Goal: Task Accomplishment & Management: Use online tool/utility

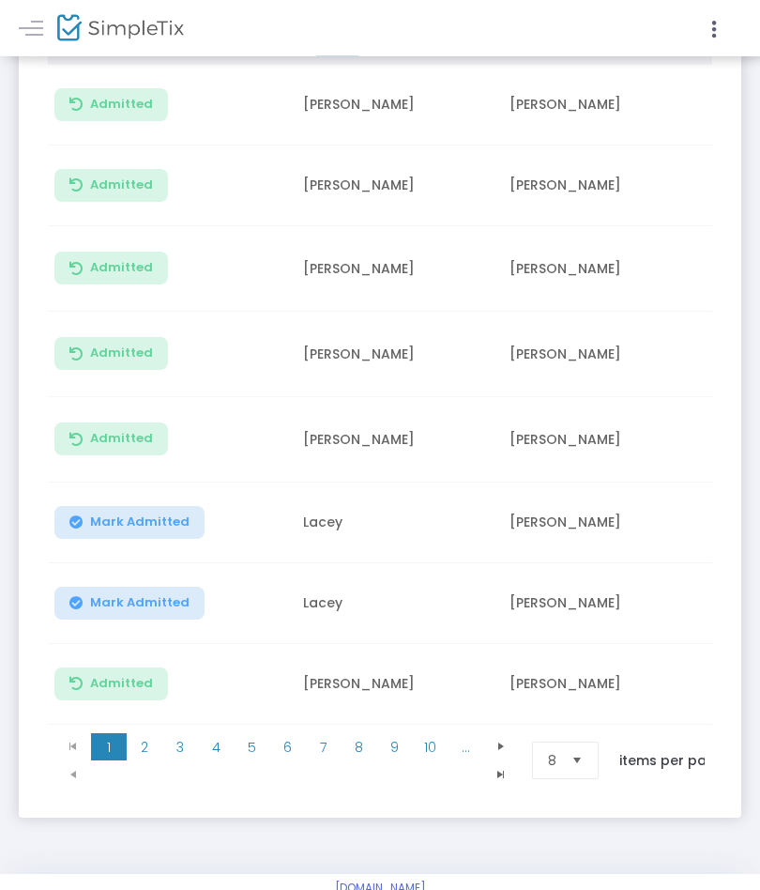
scroll to position [483, 0]
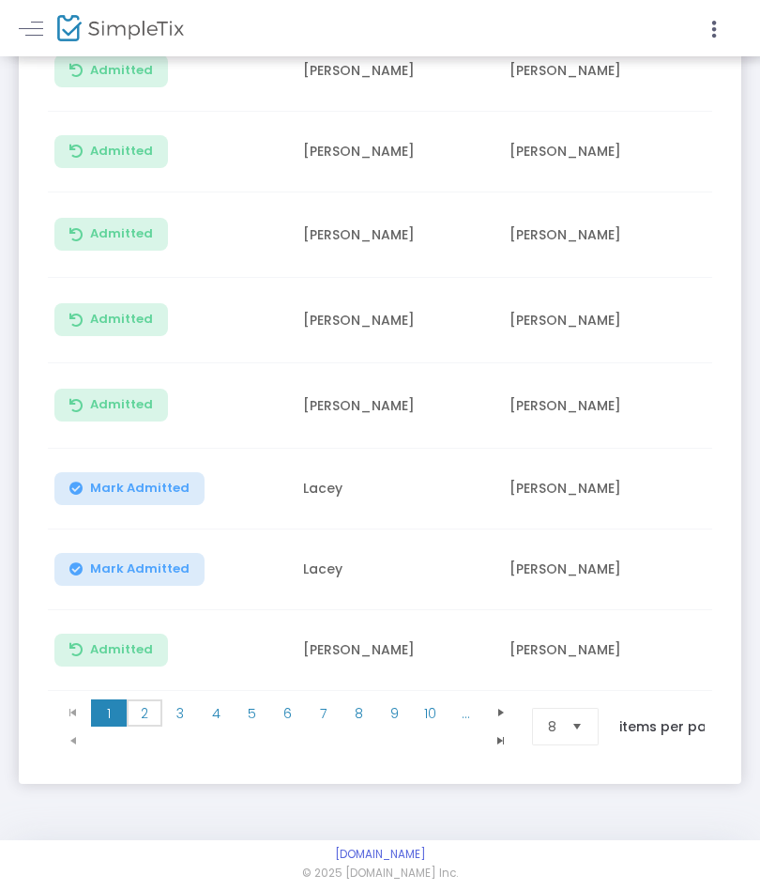
click at [147, 704] on span "2" at bounding box center [145, 713] width 36 height 28
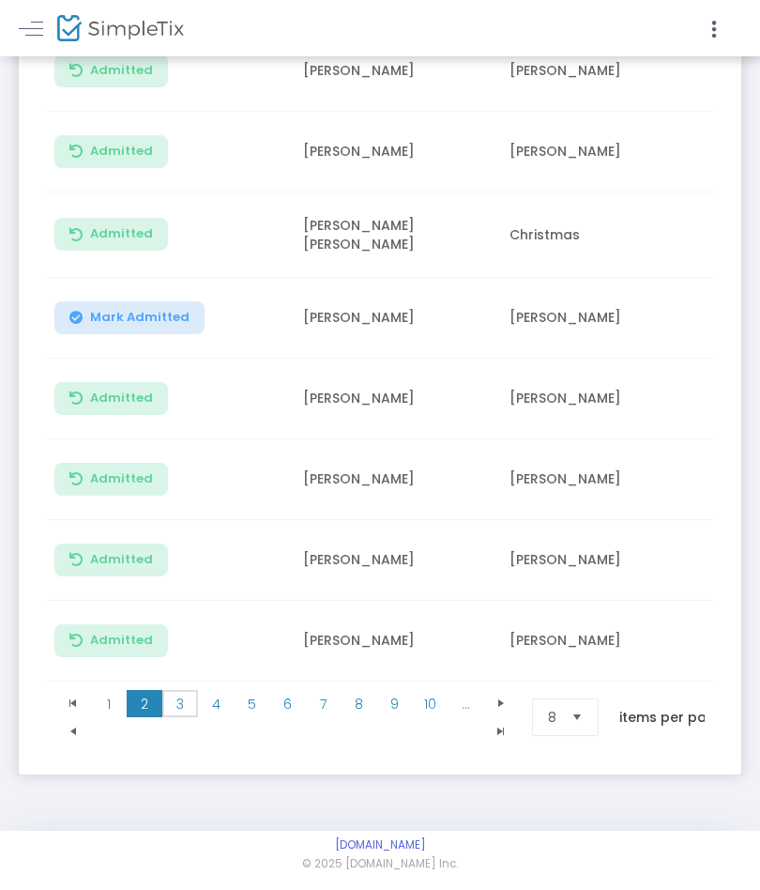
click at [184, 708] on span "3" at bounding box center [180, 704] width 36 height 28
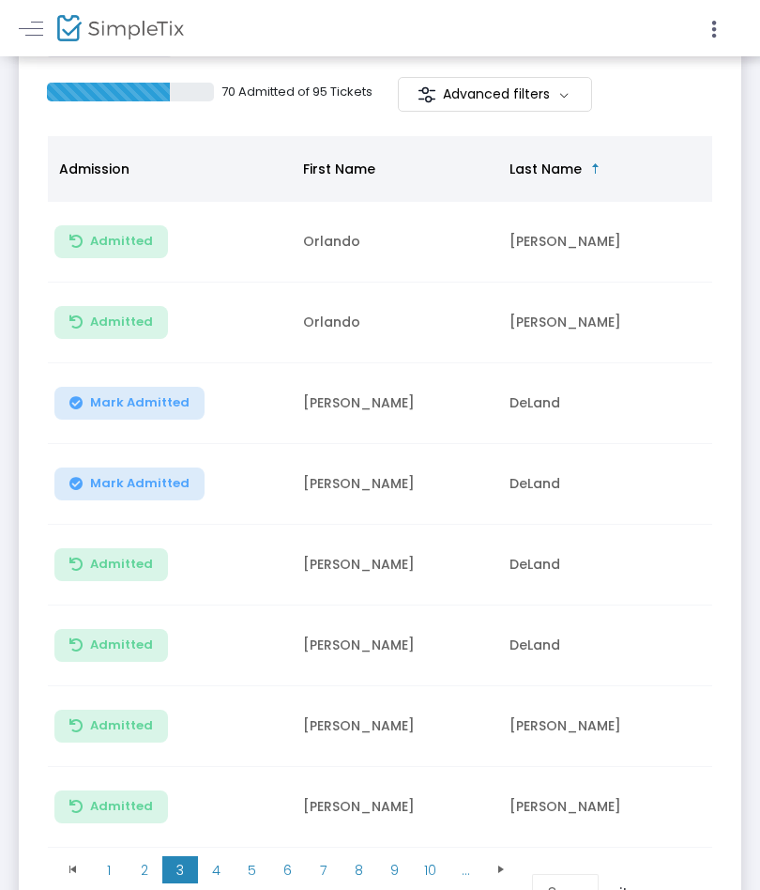
scroll to position [311, 0]
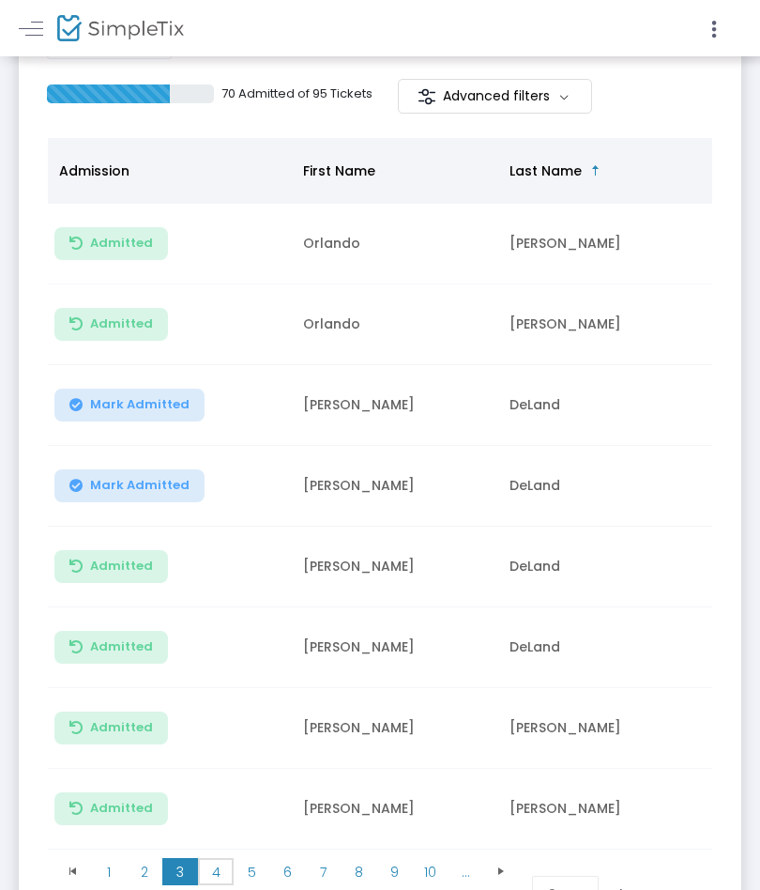
click at [223, 868] on span "4" at bounding box center [216, 872] width 36 height 28
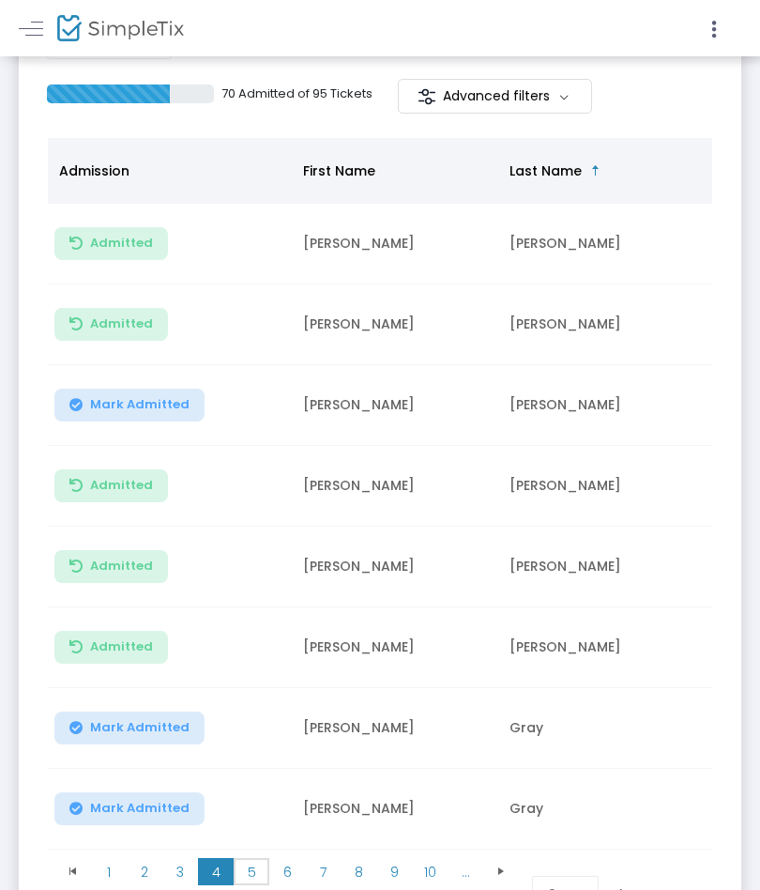
click at [253, 881] on span "5" at bounding box center [252, 872] width 36 height 28
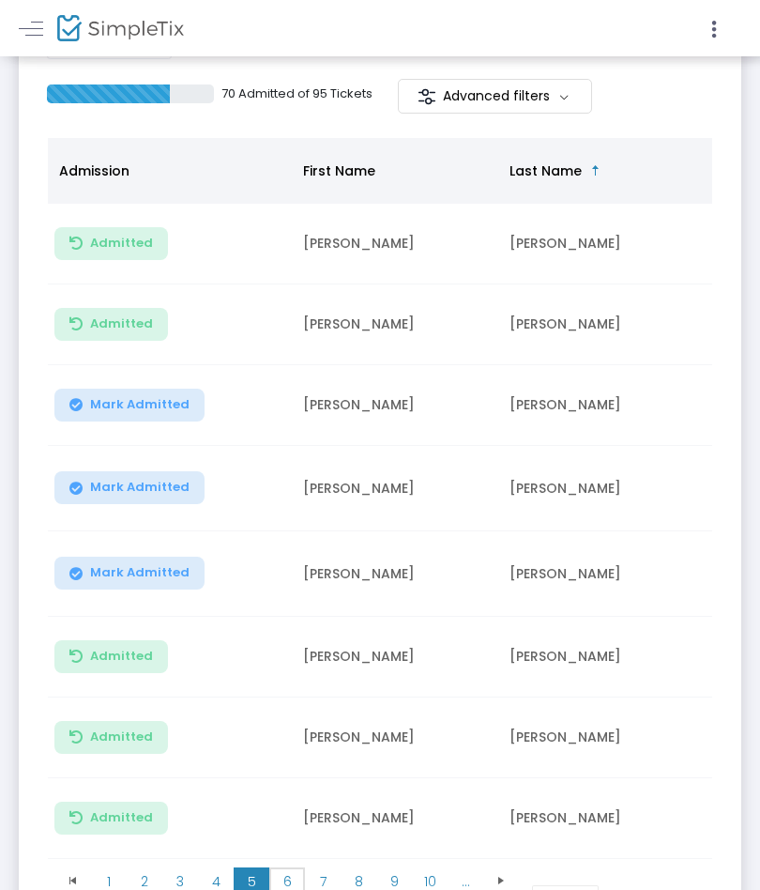
click at [287, 879] on span "6" at bounding box center [287, 881] width 36 height 28
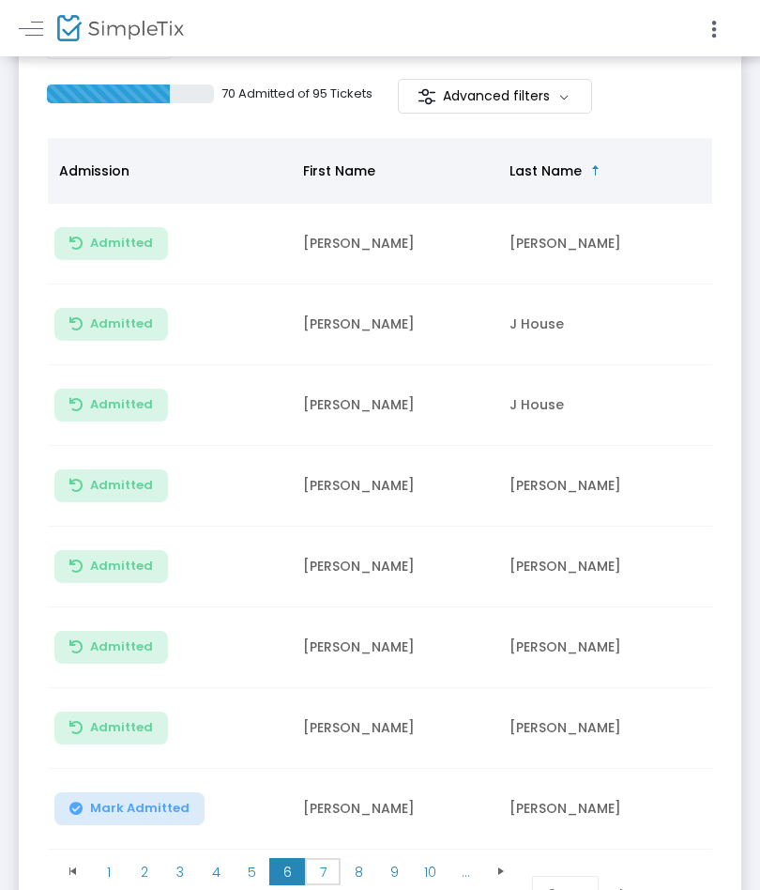
click at [326, 877] on span "7" at bounding box center [323, 872] width 36 height 28
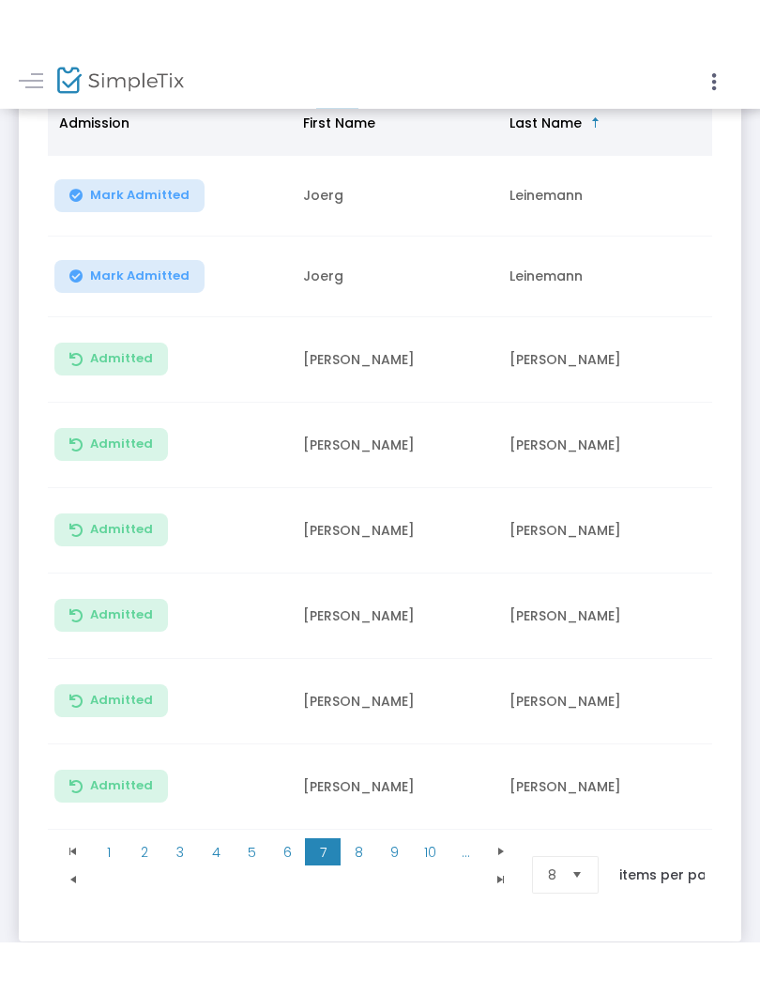
scroll to position [383, 0]
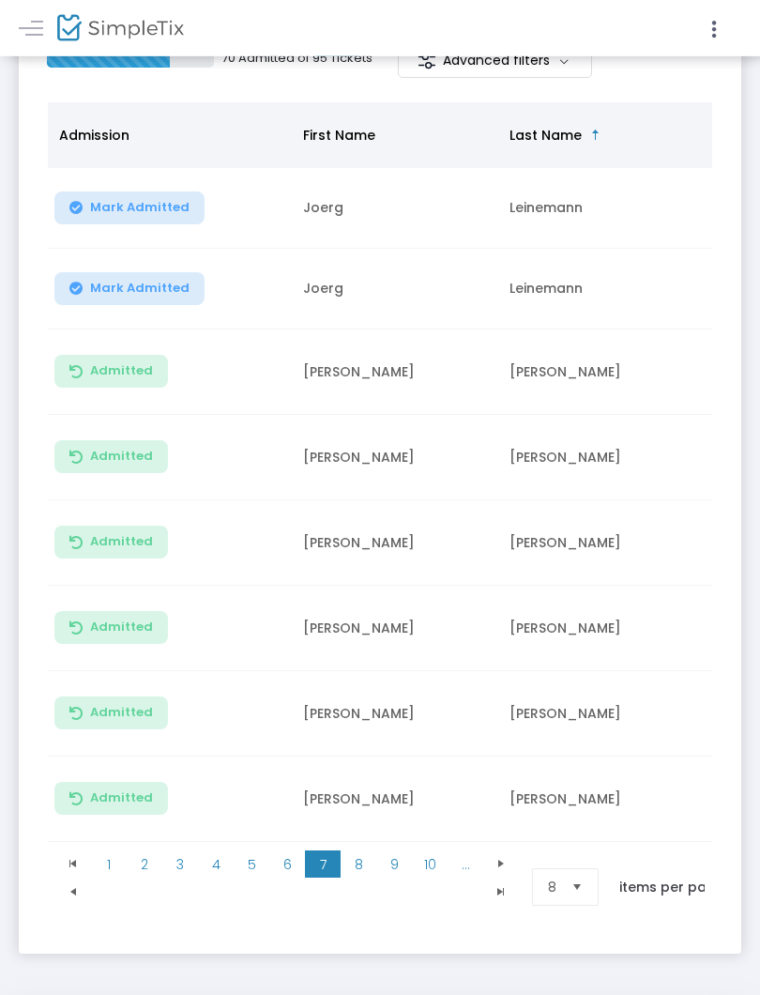
click at [110, 208] on span "Mark Admitted" at bounding box center [140, 208] width 100 height 15
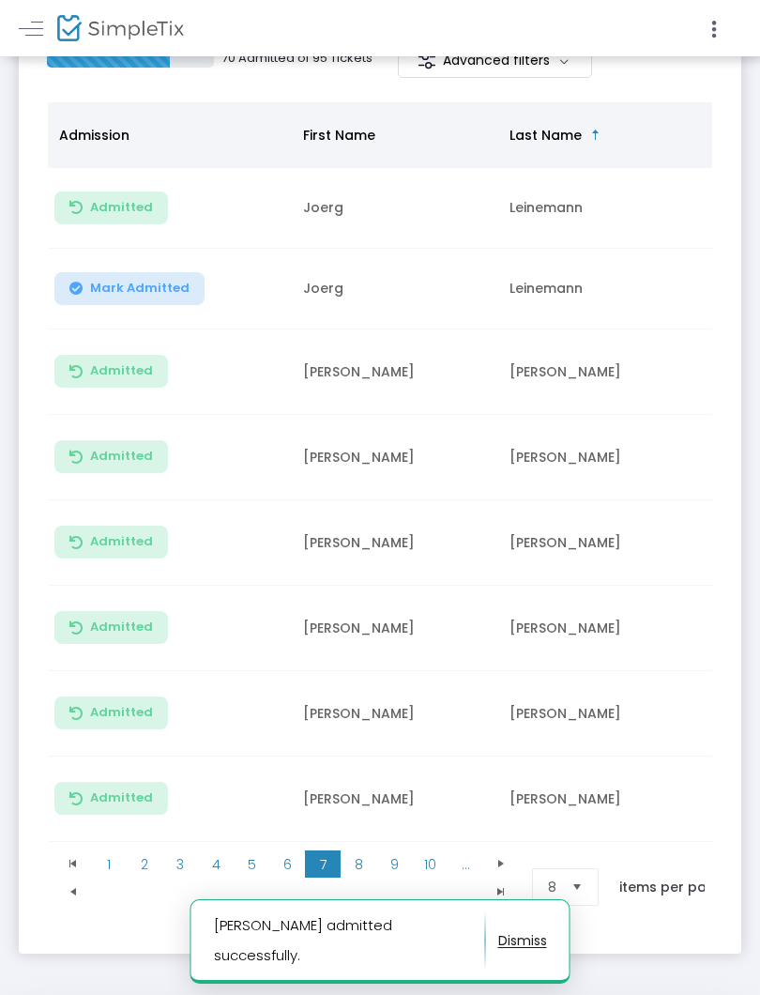
click at [136, 304] on button "Mark Admitted" at bounding box center [129, 288] width 150 height 33
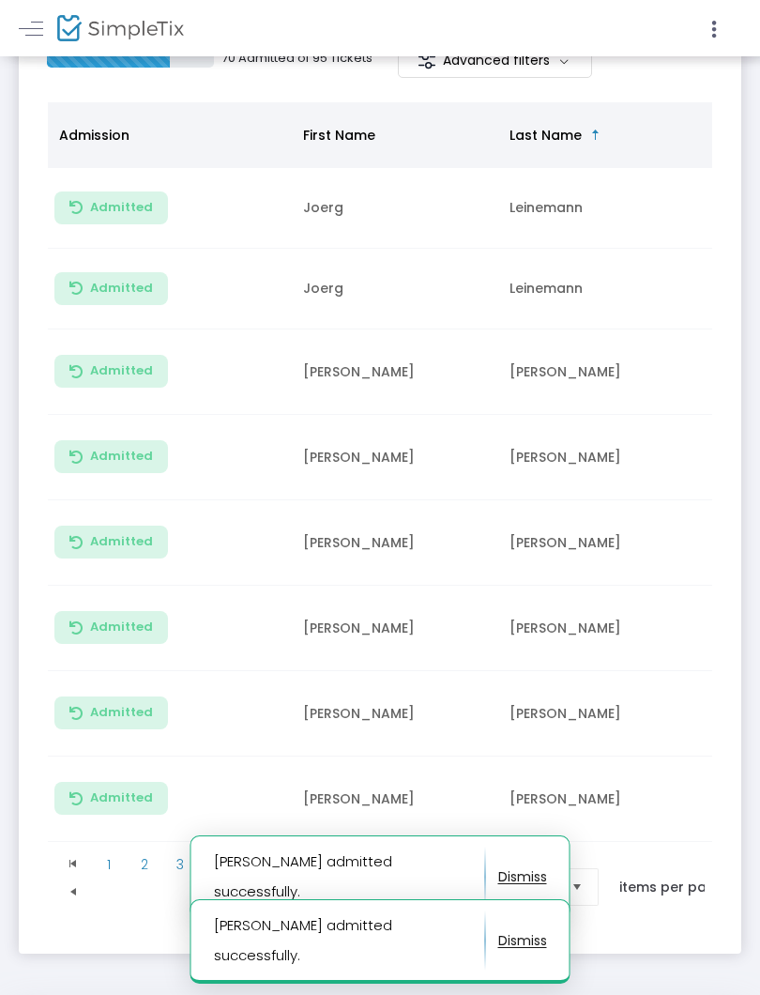
click at [291, 851] on span "6" at bounding box center [287, 865] width 36 height 28
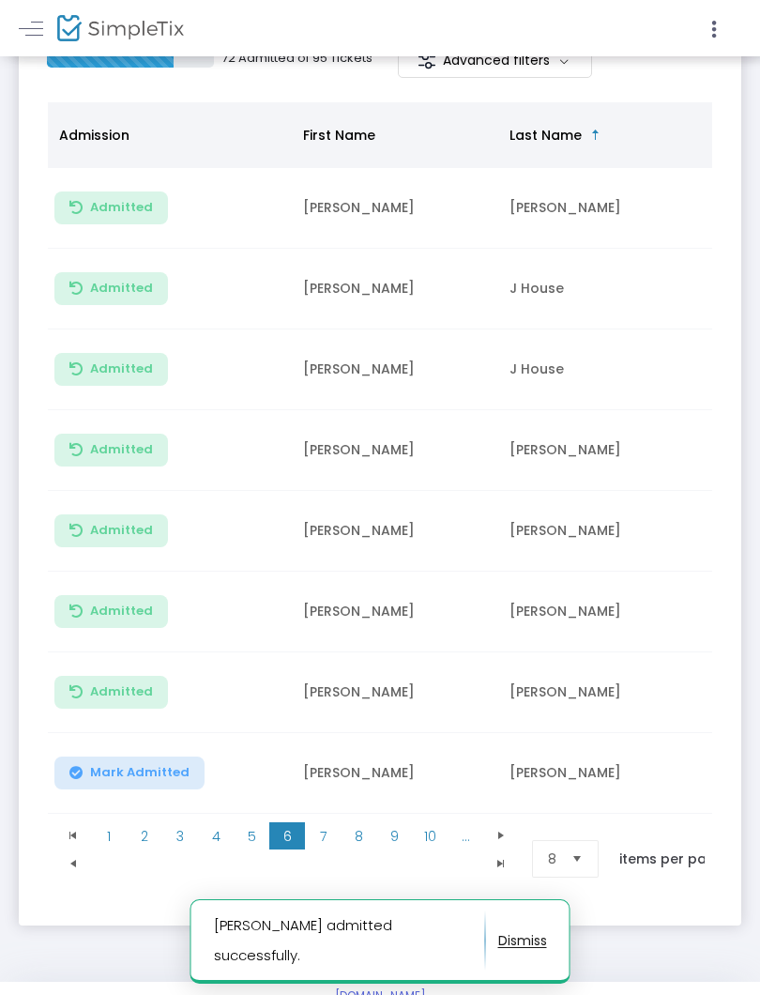
click at [117, 773] on span "Mark Admitted" at bounding box center [140, 772] width 100 height 15
click at [327, 828] on span "7" at bounding box center [323, 836] width 36 height 28
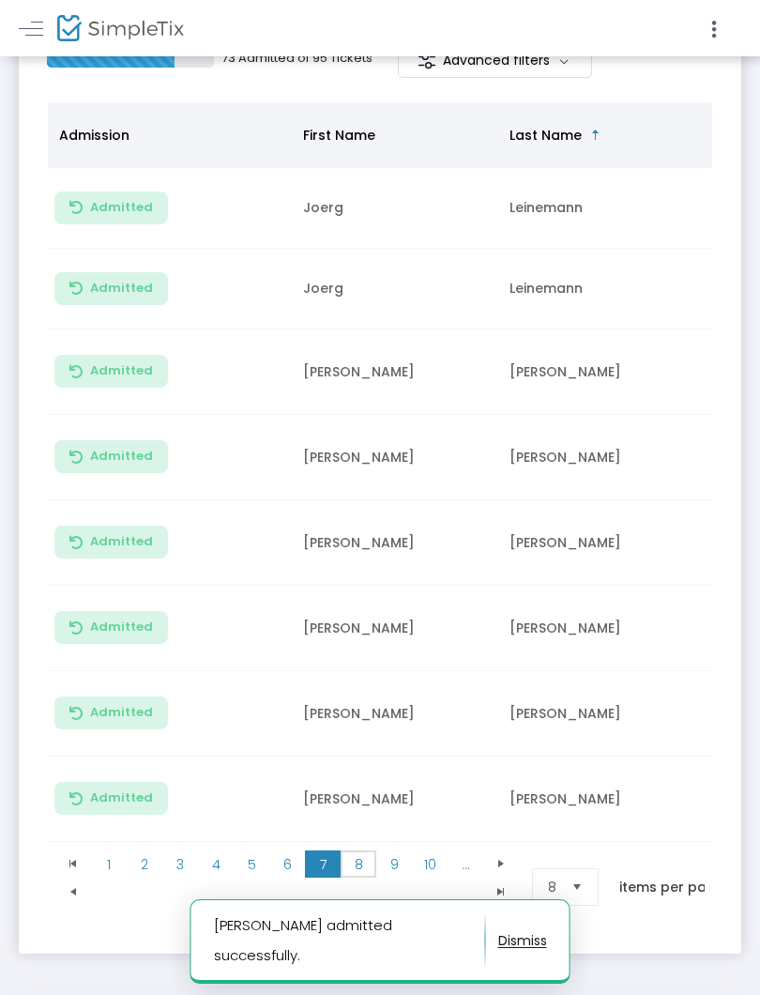
click at [356, 851] on span "8" at bounding box center [359, 865] width 36 height 28
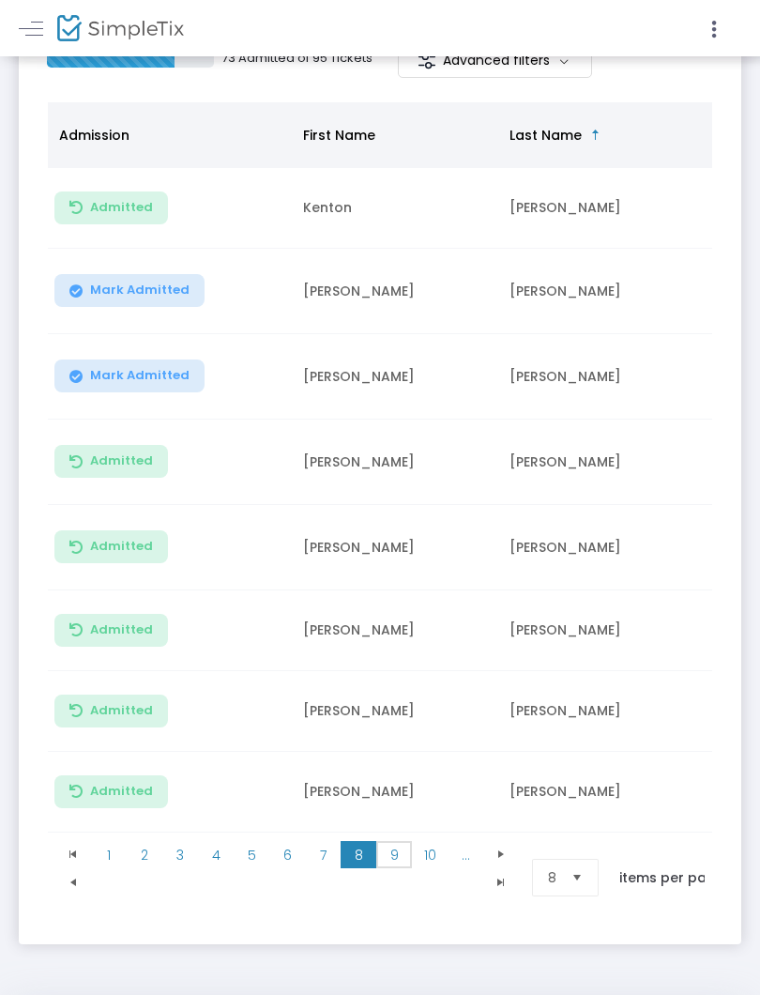
click at [388, 841] on span "9" at bounding box center [394, 855] width 36 height 28
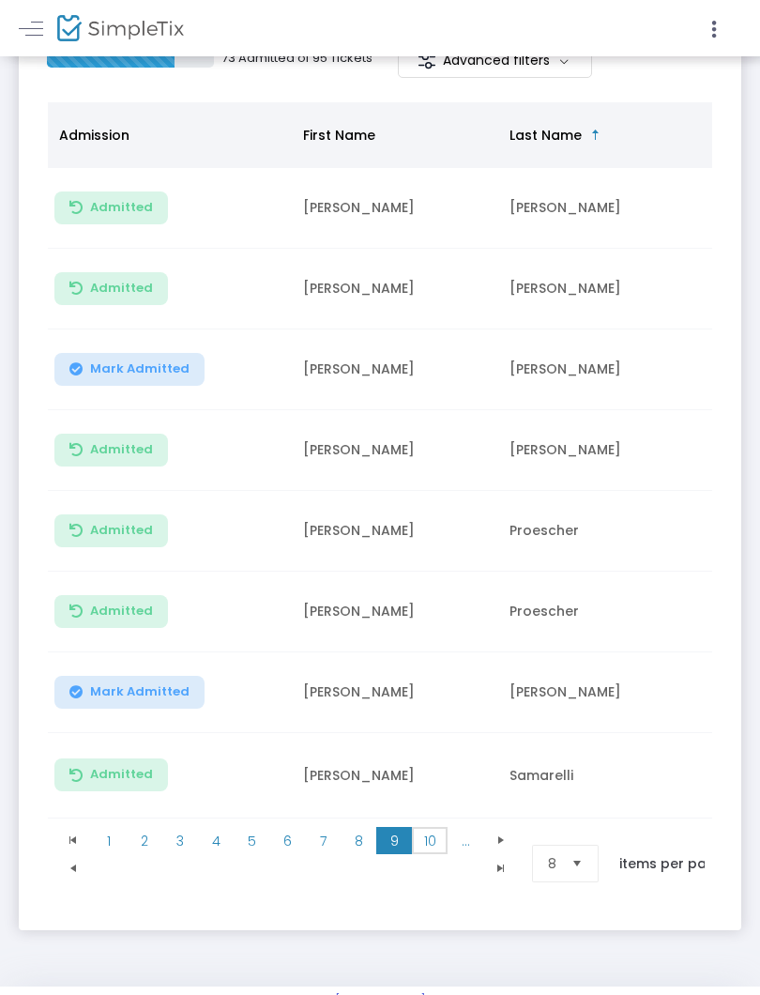
click at [424, 842] on span "10" at bounding box center [430, 841] width 36 height 28
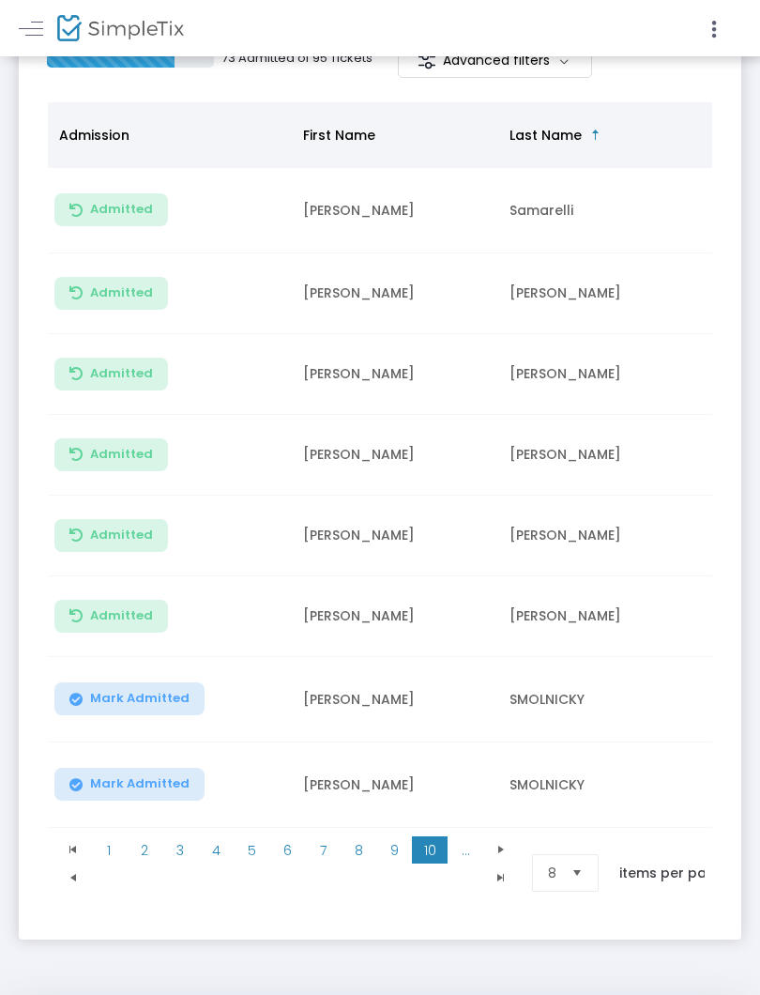
click at [151, 777] on span "Mark Admitted" at bounding box center [140, 783] width 100 height 15
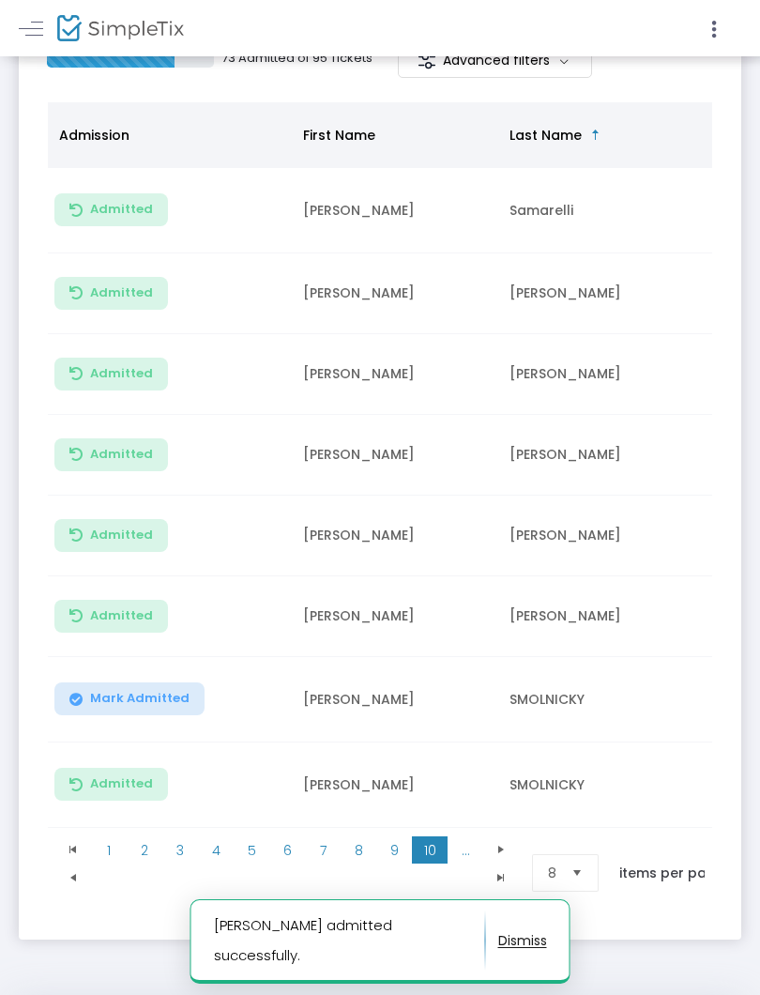
click at [153, 697] on span "Mark Admitted" at bounding box center [140, 698] width 100 height 15
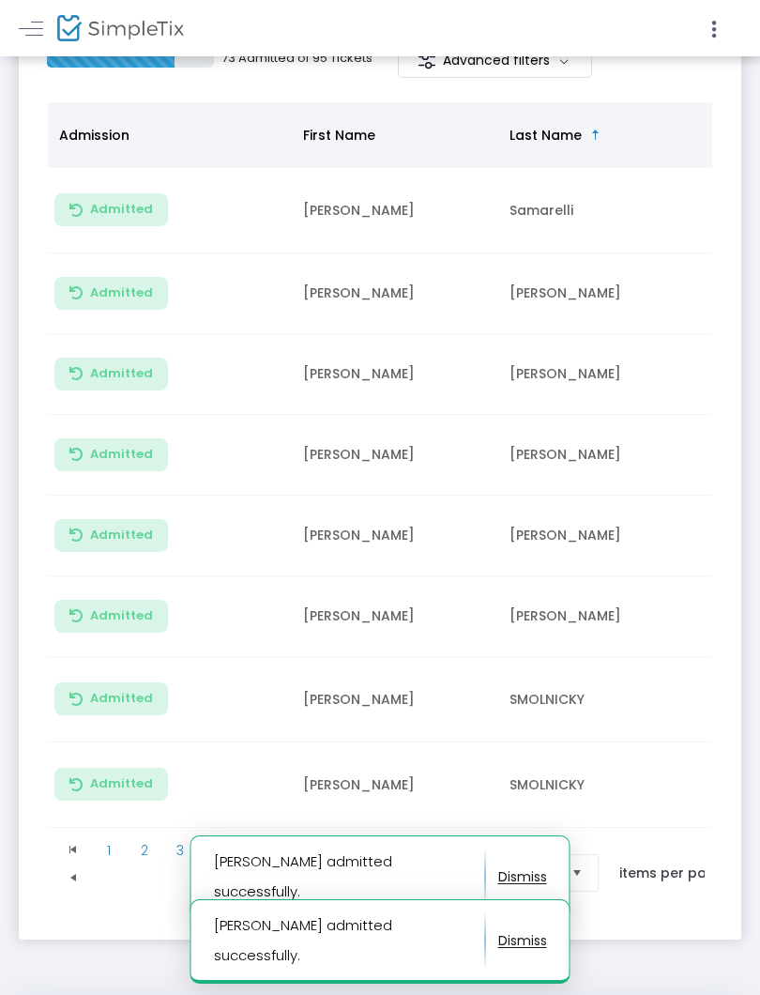
click at [494, 842] on span "Go to the next page" at bounding box center [501, 849] width 15 height 15
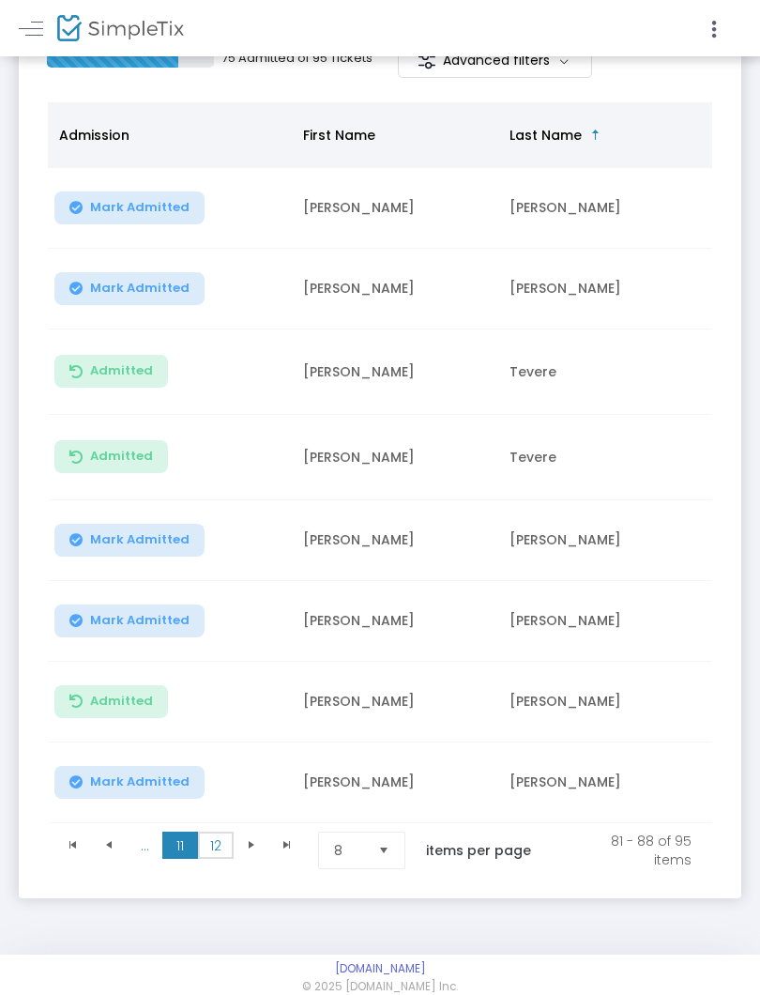
click at [209, 840] on span "12" at bounding box center [216, 846] width 36 height 28
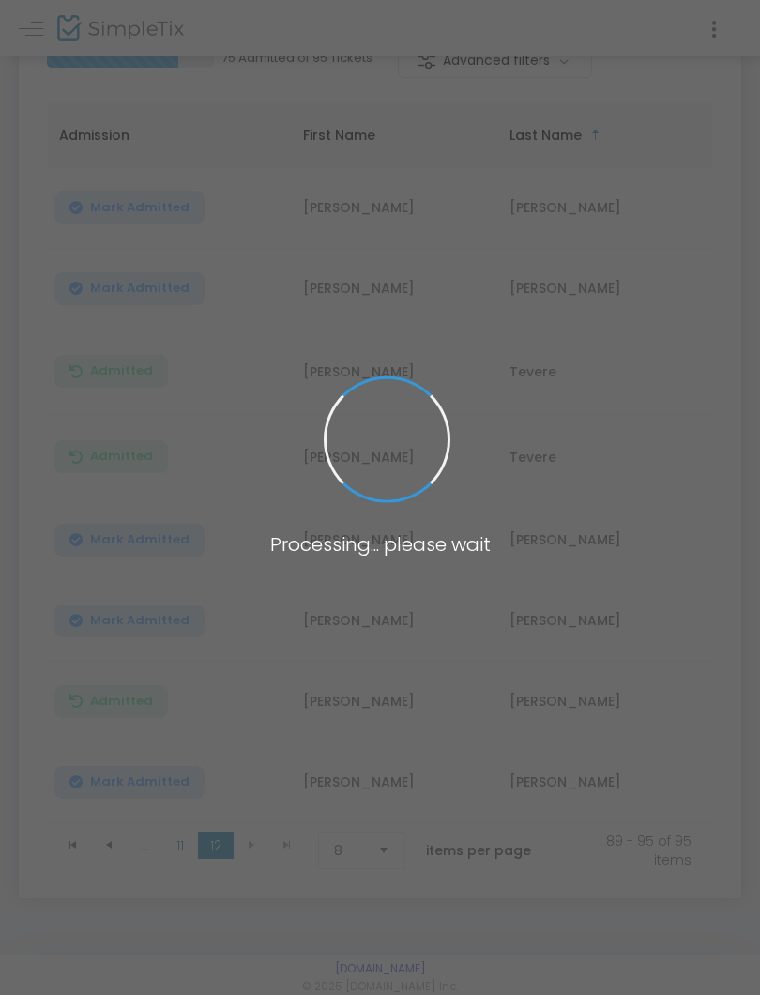
scroll to position [279, 0]
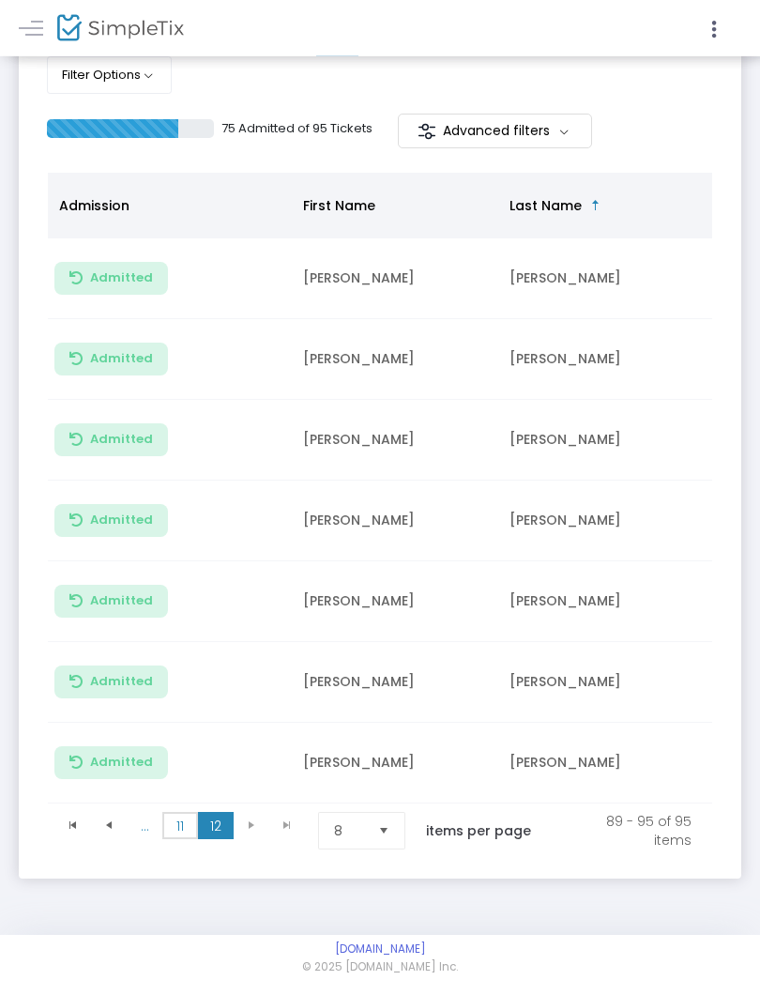
click at [185, 826] on span "11" at bounding box center [180, 827] width 36 height 28
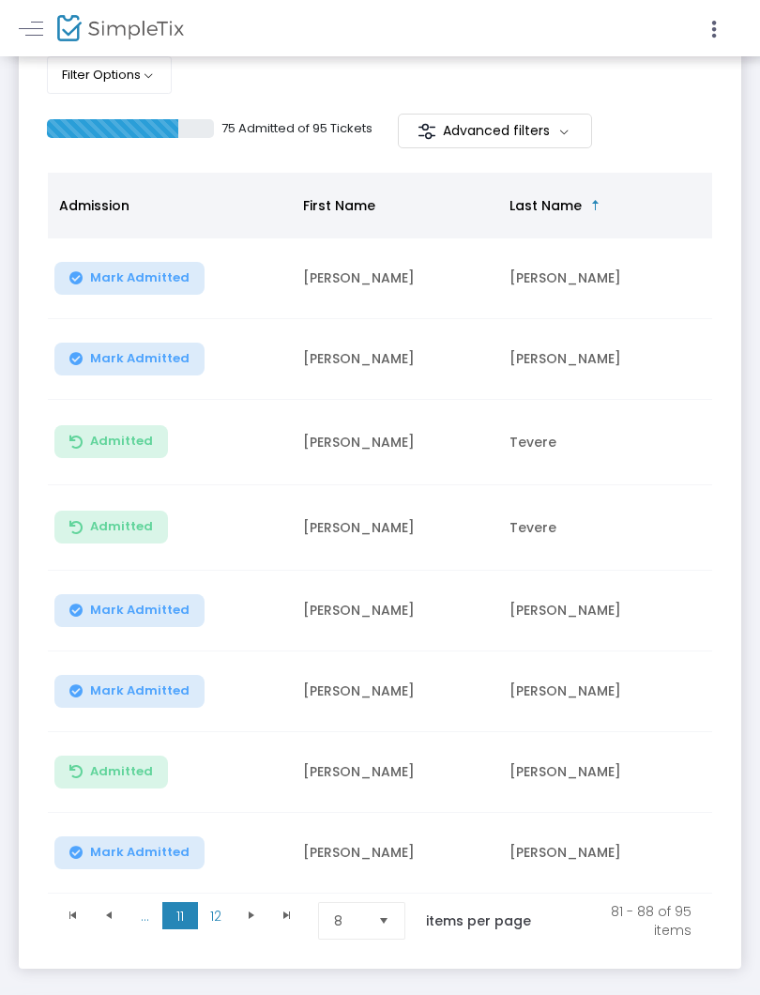
click at [153, 603] on span "Mark Admitted" at bounding box center [140, 610] width 100 height 15
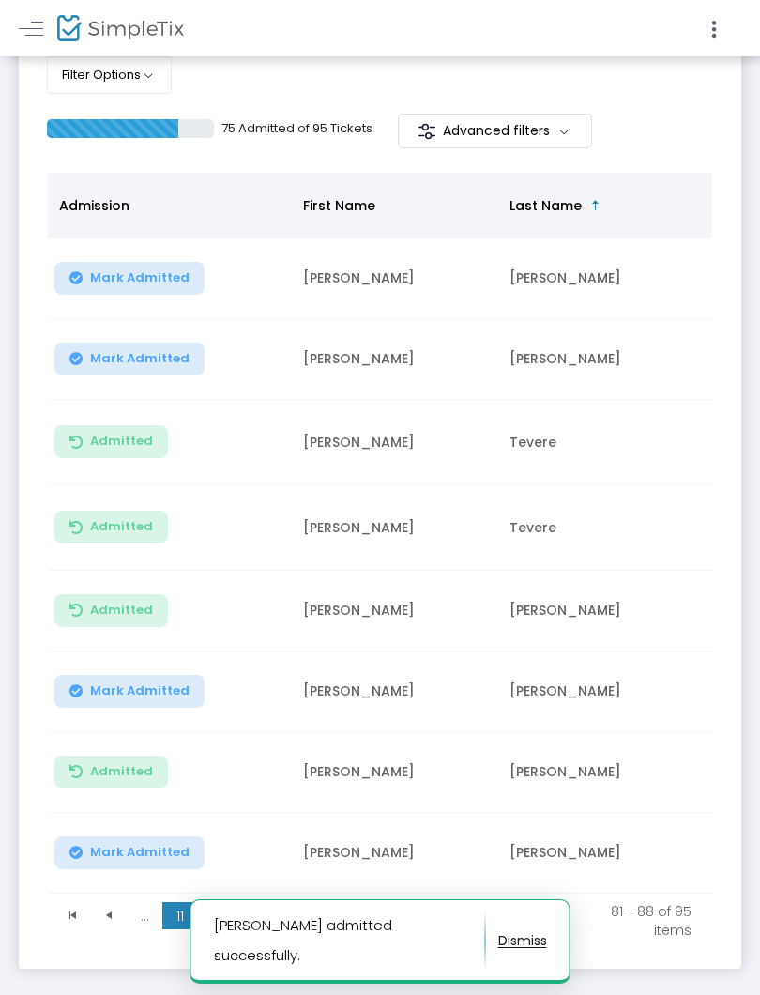
click at [158, 683] on span "Mark Admitted" at bounding box center [140, 690] width 100 height 15
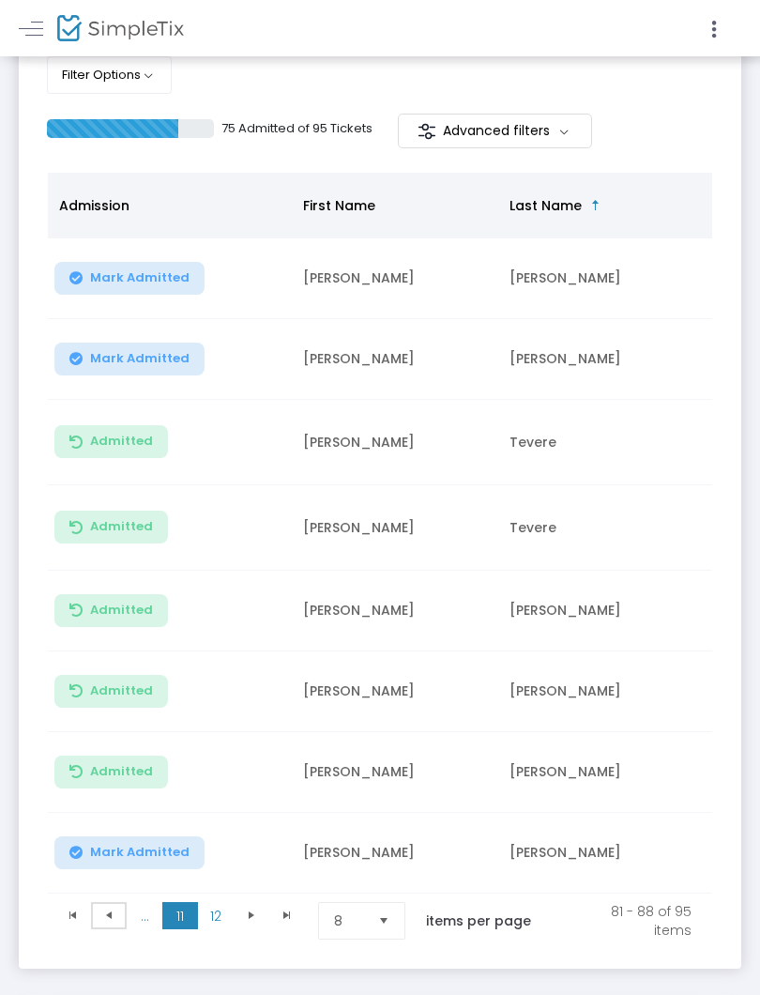
click at [100, 889] on span at bounding box center [109, 916] width 36 height 28
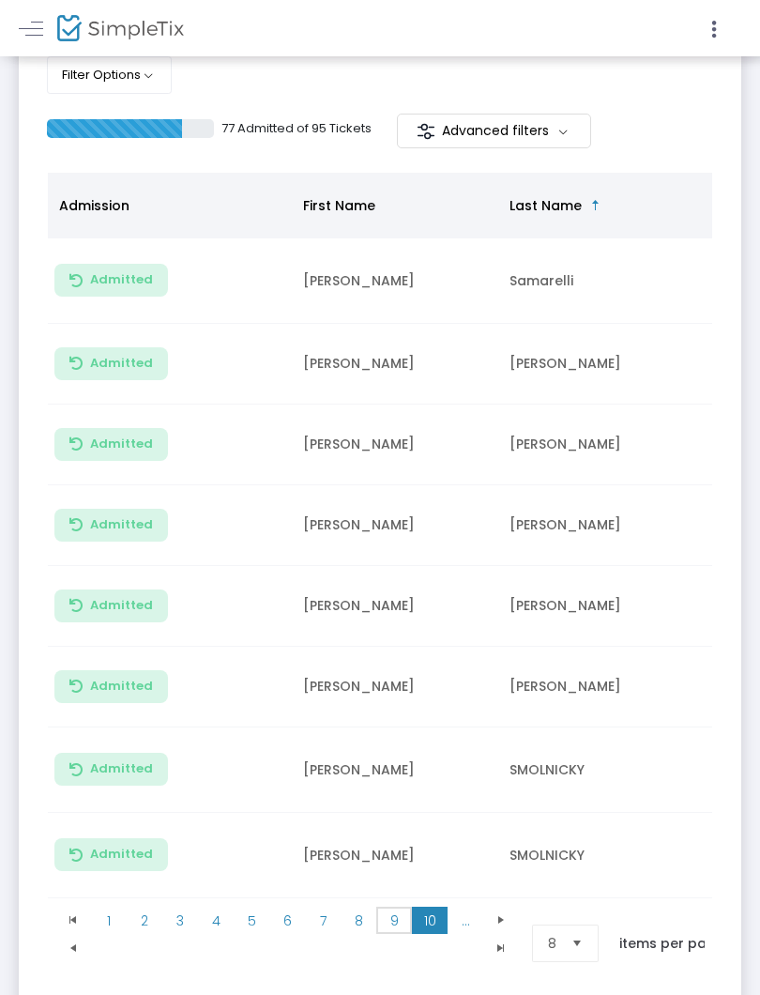
click at [384, 889] on span "9" at bounding box center [394, 921] width 36 height 28
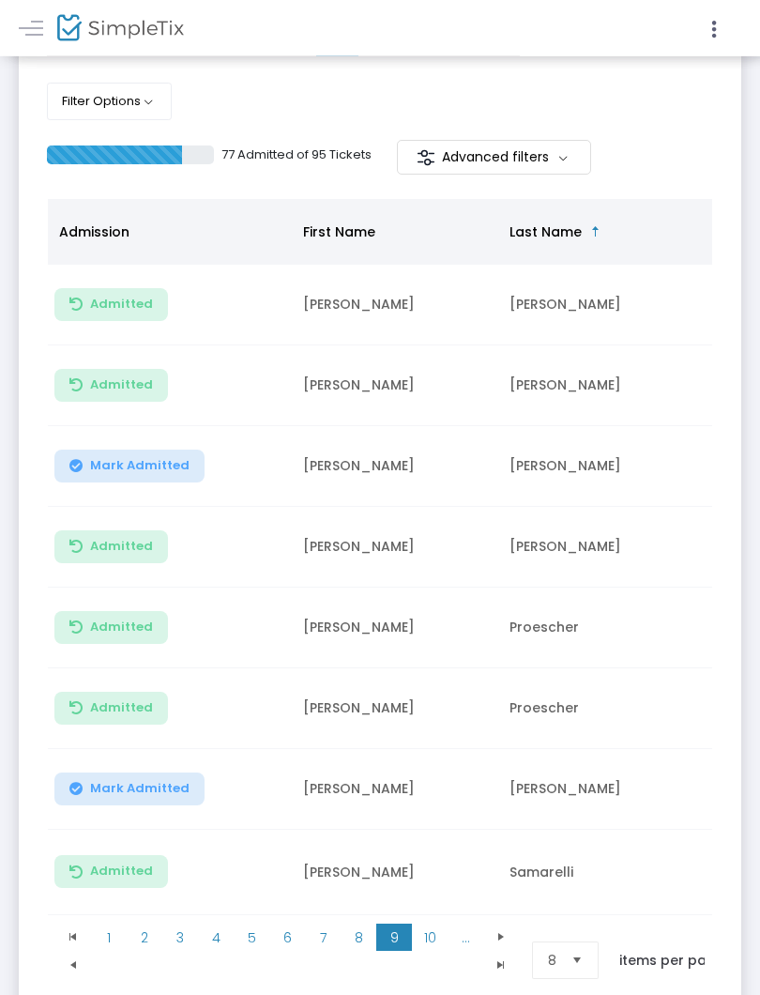
click at [159, 797] on span "Mark Admitted" at bounding box center [140, 789] width 100 height 15
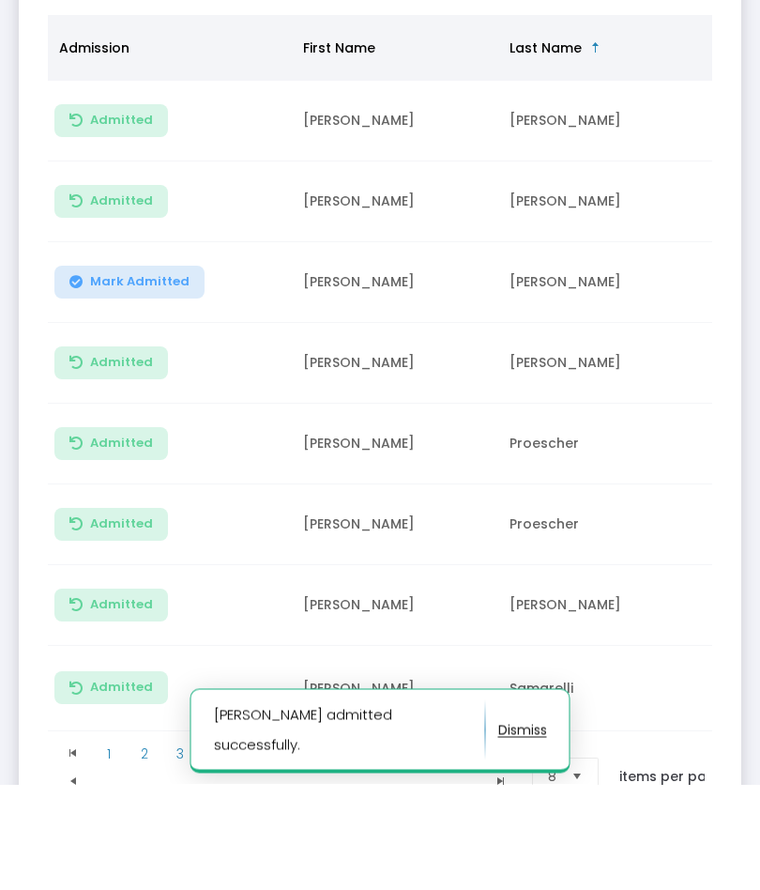
scroll to position [499, 0]
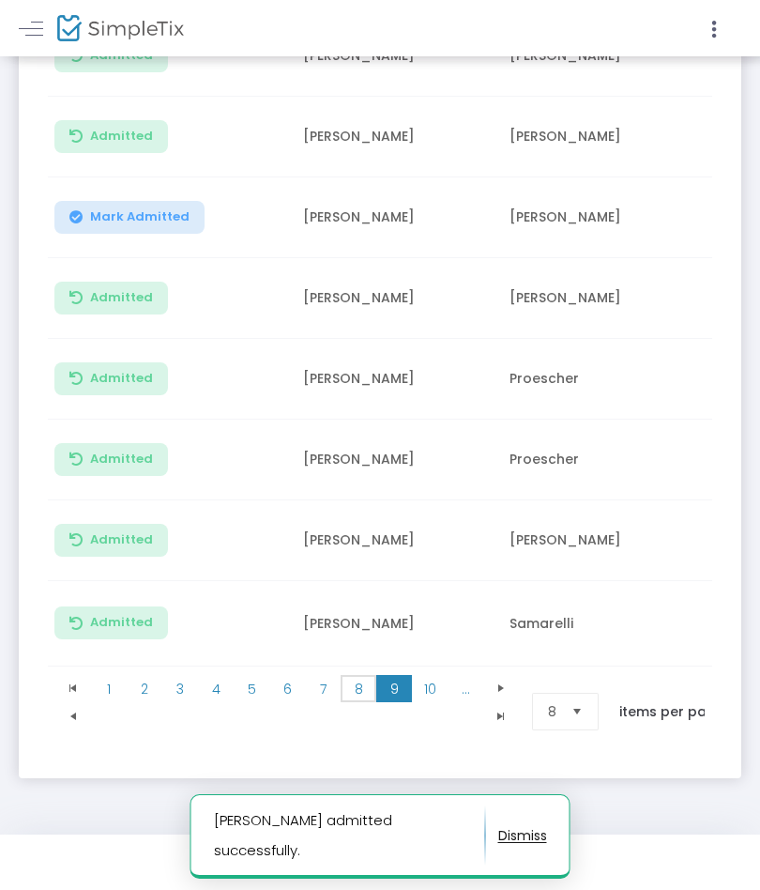
click at [374, 687] on span "8" at bounding box center [359, 689] width 36 height 28
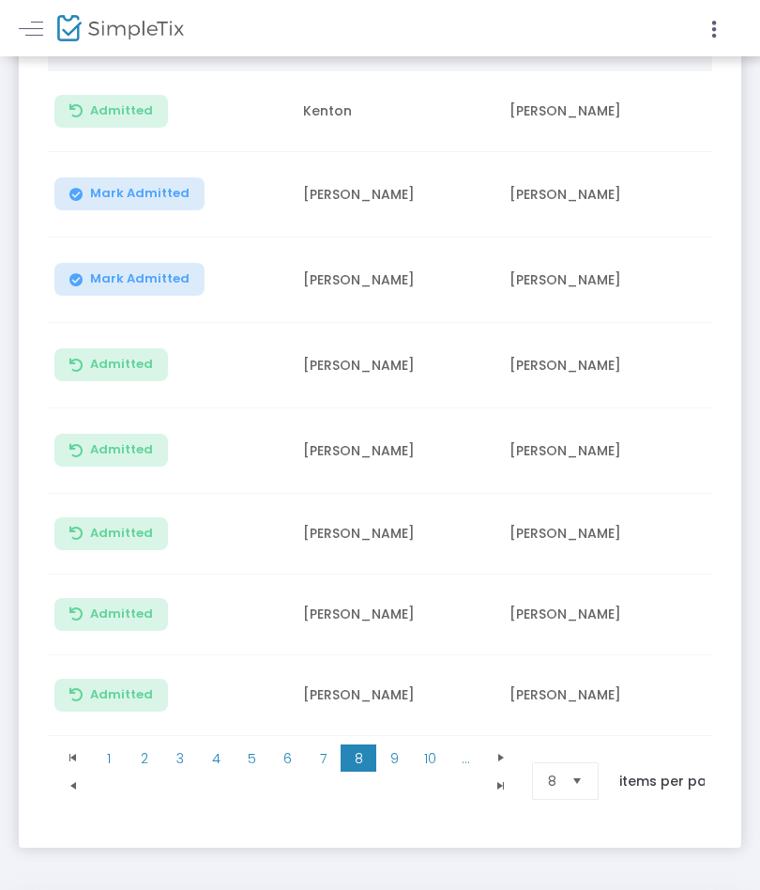
scroll to position [437, 0]
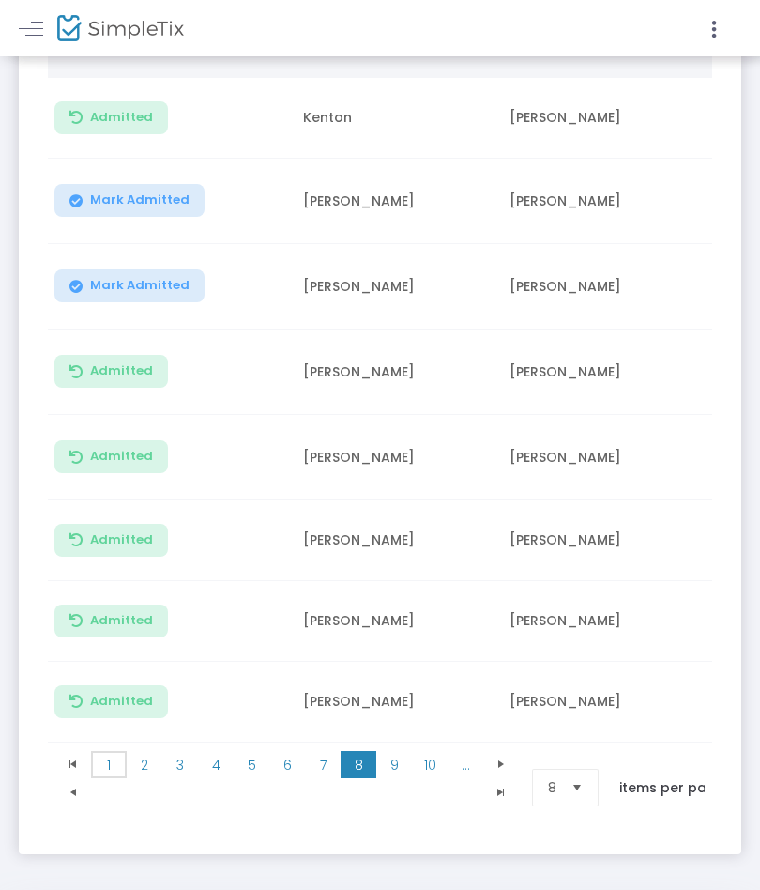
click at [108, 755] on span "1" at bounding box center [109, 765] width 36 height 28
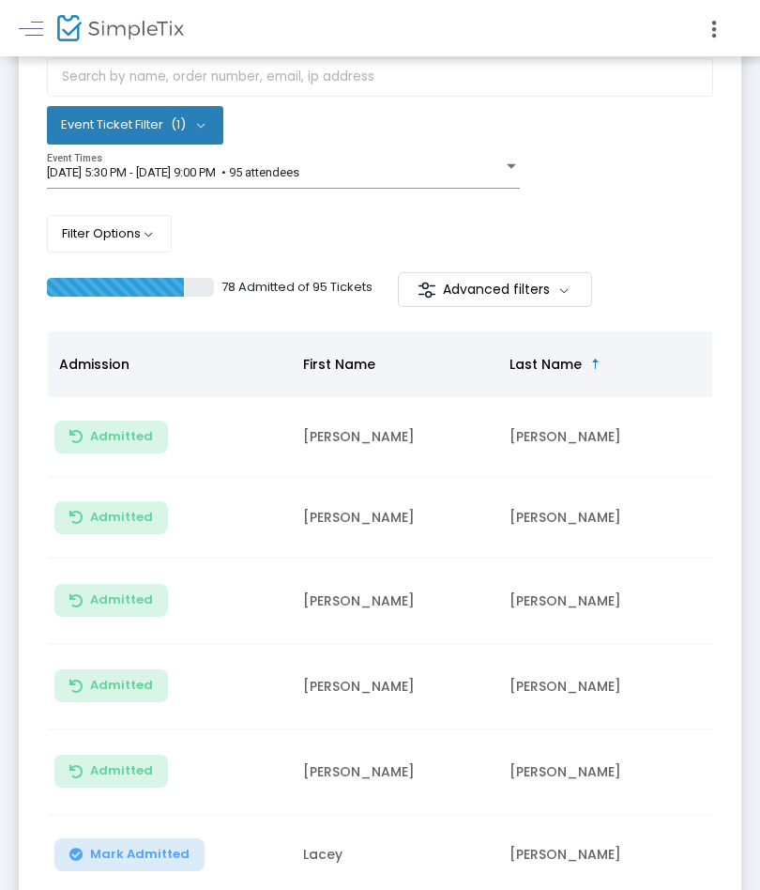
scroll to position [0, 0]
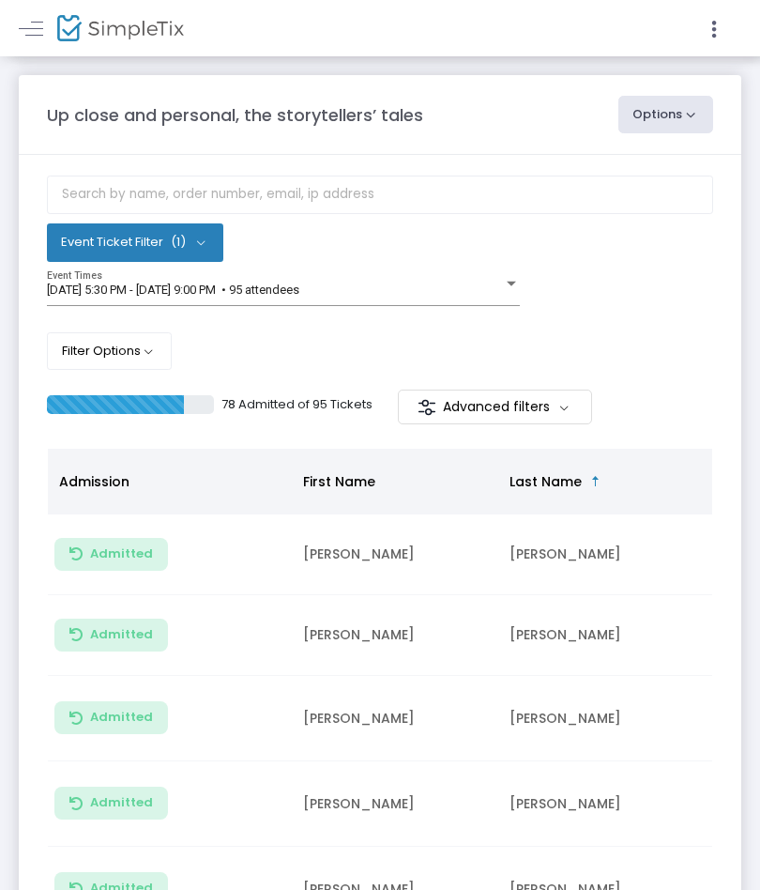
click at [38, 18] on link at bounding box center [31, 28] width 24 height 24
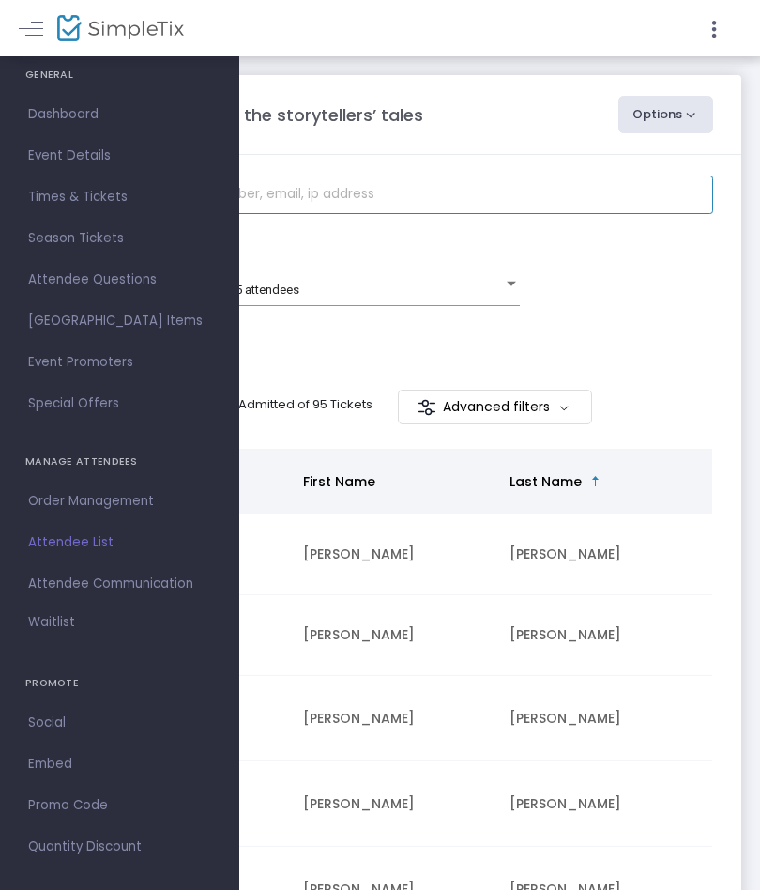
click at [545, 177] on input "text" at bounding box center [380, 195] width 667 height 38
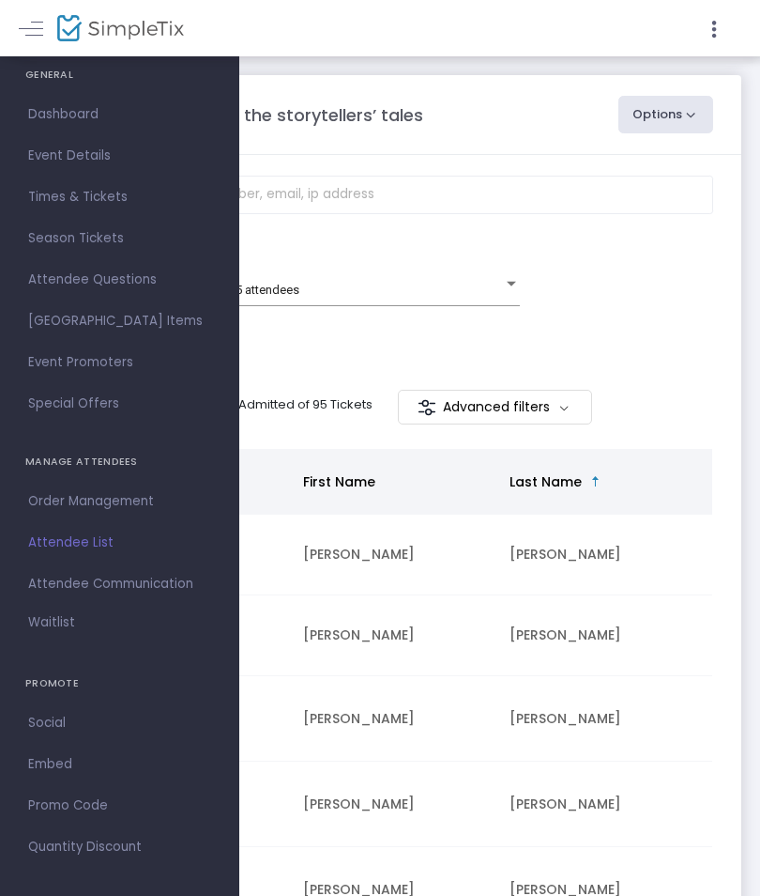
click at [648, 329] on div "Event Ticket Filter (1) Select All General Admission 8/22/2025 @ 5:30 PM - 8/22…" at bounding box center [380, 273] width 667 height 194
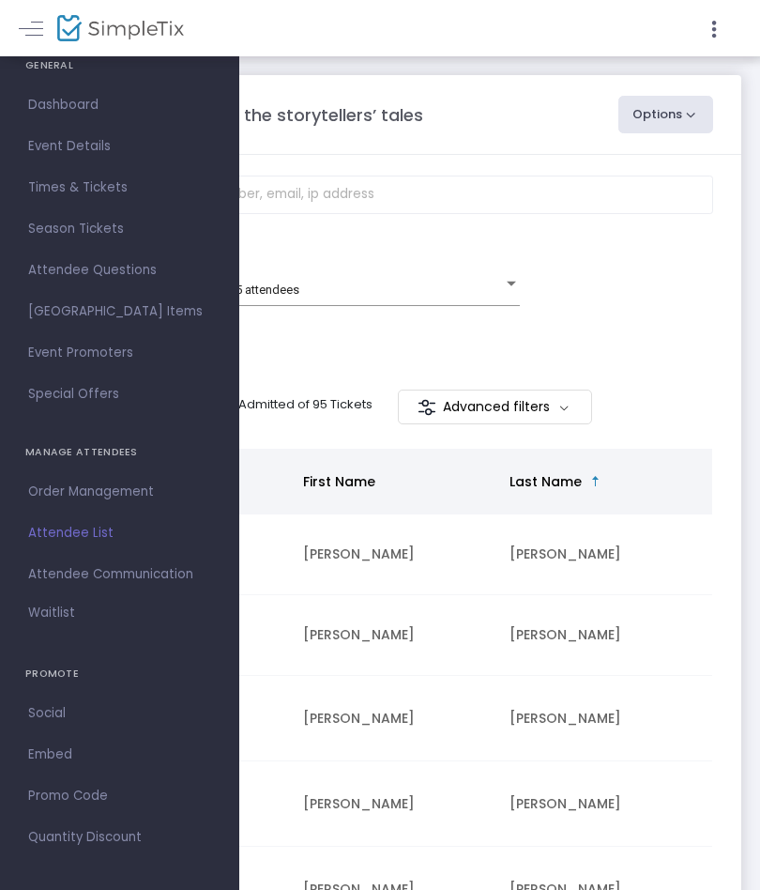
scroll to position [13, 0]
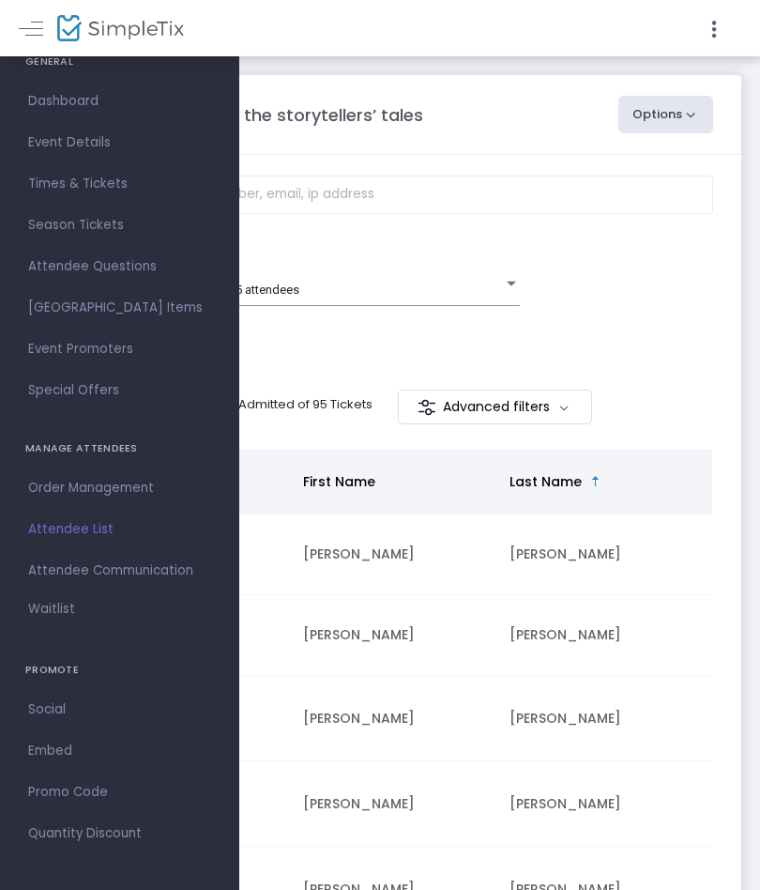
click at [660, 327] on div "Event Ticket Filter (1) Select All General Admission 8/22/2025 @ 5:30 PM - 8/22…" at bounding box center [380, 273] width 667 height 194
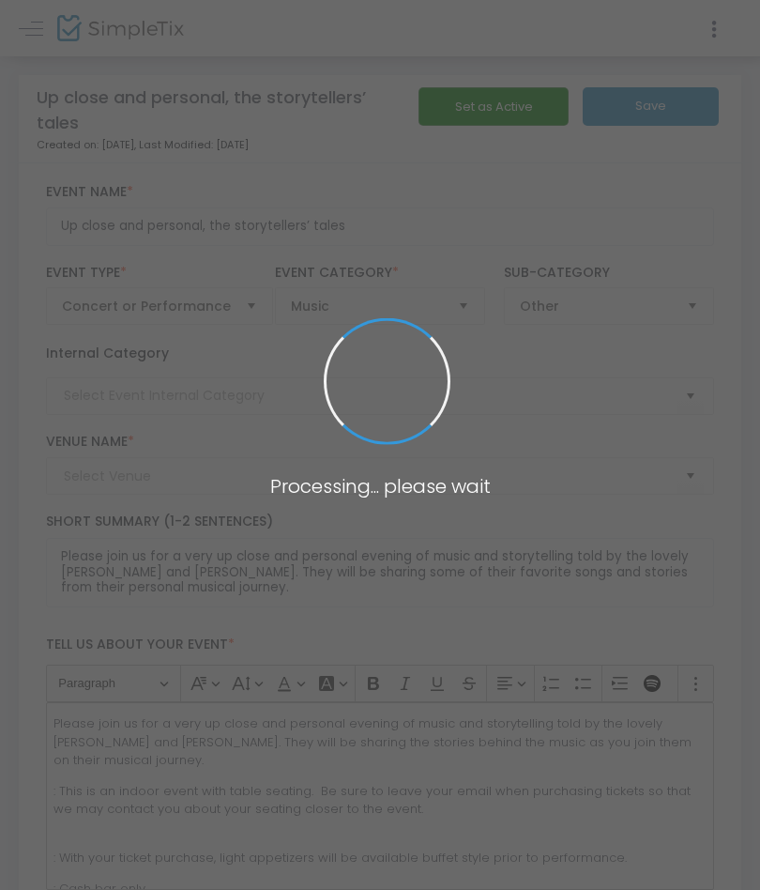
type input "[GEOGRAPHIC_DATA] [GEOGRAPHIC_DATA] #2576 (KI Elks)"
